Goal: Information Seeking & Learning: Learn about a topic

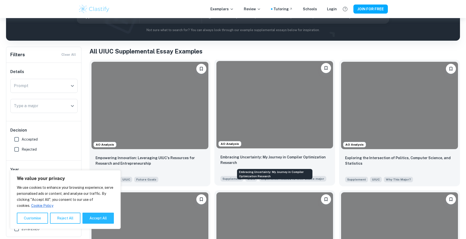
scroll to position [73, 0]
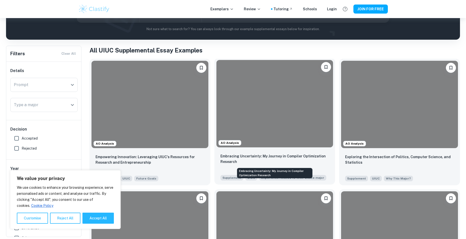
click at [236, 160] on p "Embracing Uncertainty: My Journey in Compiler Optimization Research" at bounding box center [274, 158] width 109 height 11
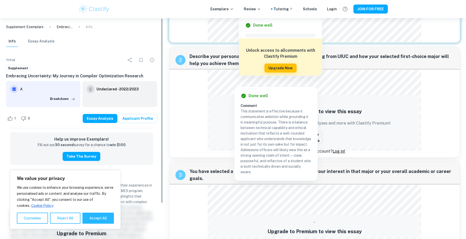
scroll to position [149, 0]
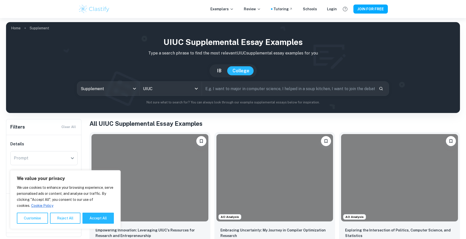
scroll to position [1, 0]
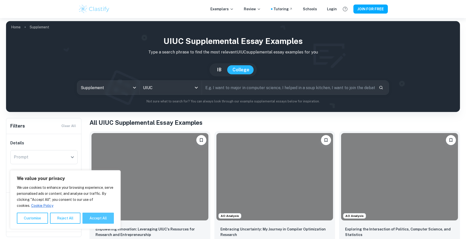
click at [95, 213] on button "Accept All" at bounding box center [97, 218] width 31 height 11
checkbox input "true"
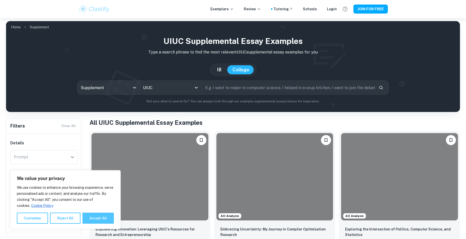
checkbox input "true"
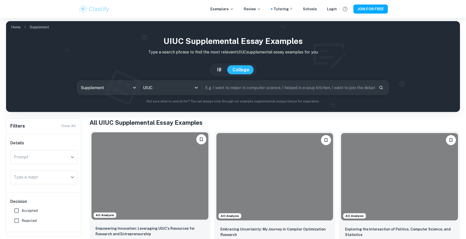
click at [131, 200] on div at bounding box center [149, 175] width 117 height 87
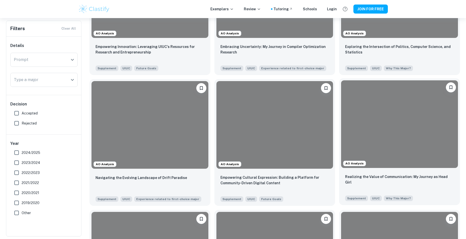
scroll to position [232, 0]
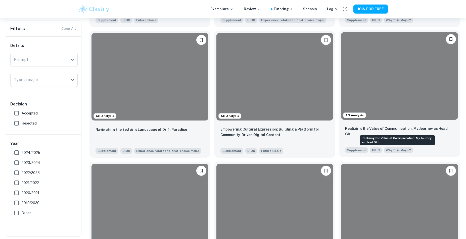
click at [357, 128] on p "Realizing the Value of Communication: My Journey as Head Girl" at bounding box center [399, 131] width 109 height 11
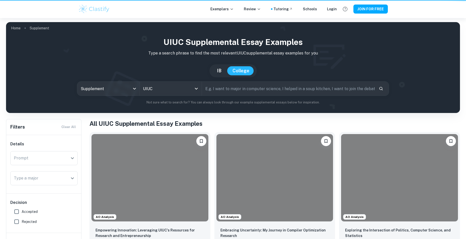
scroll to position [232, 0]
